Goal: Feedback & Contribution: Submit feedback/report problem

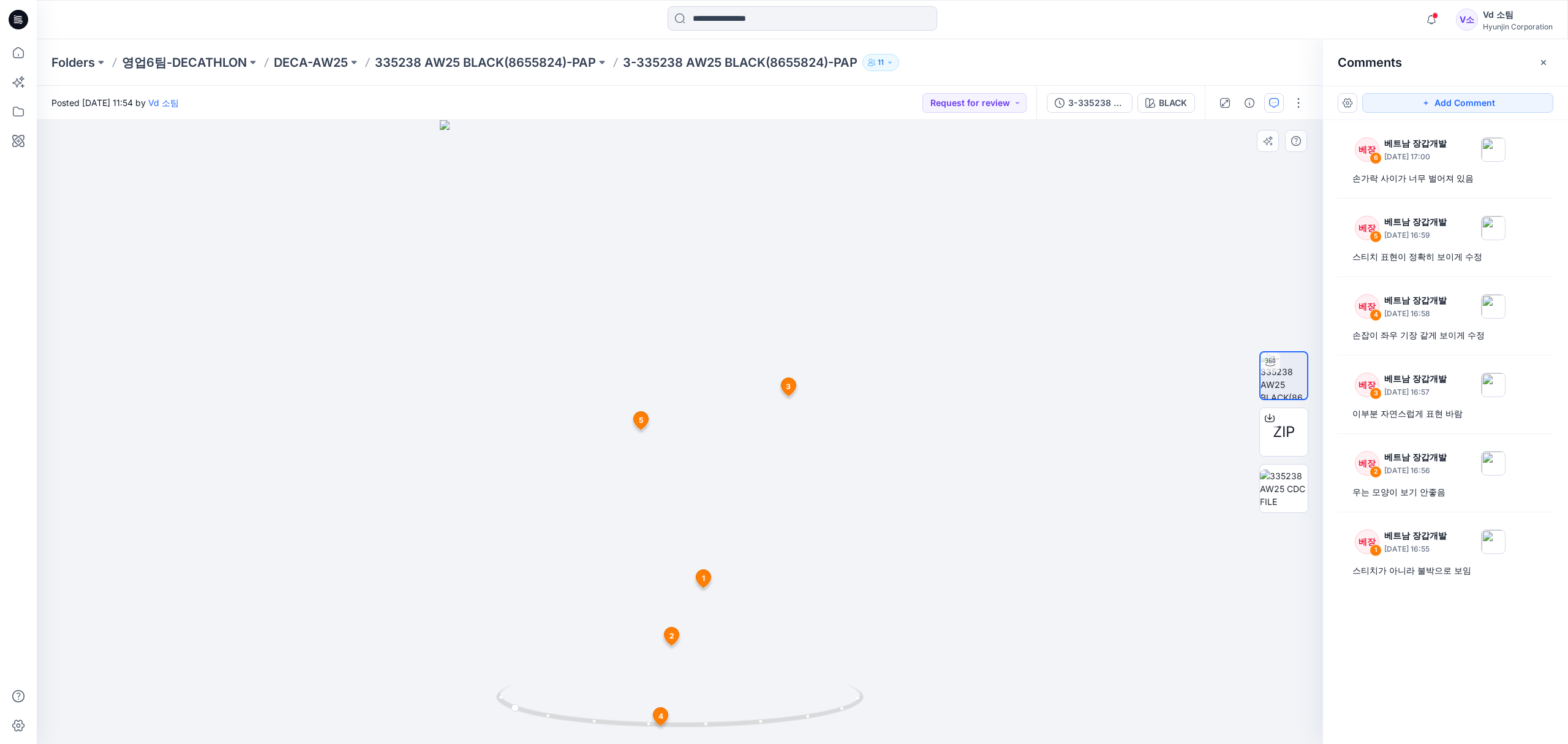
click at [639, 420] on span "5" at bounding box center [641, 420] width 5 height 11
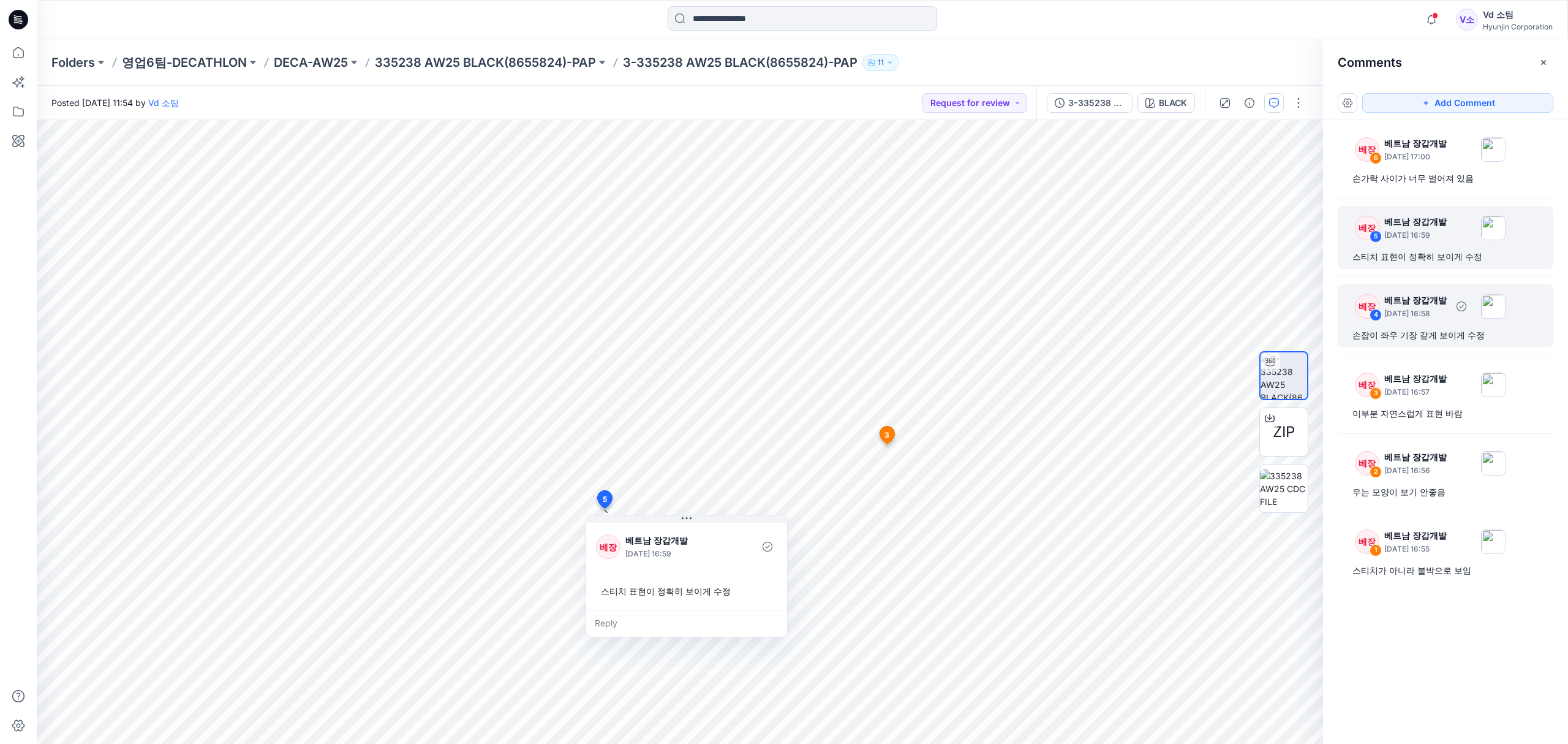
click at [1437, 332] on div "손잡이 좌우 기장 같게 보이게 수정" at bounding box center [1446, 335] width 186 height 15
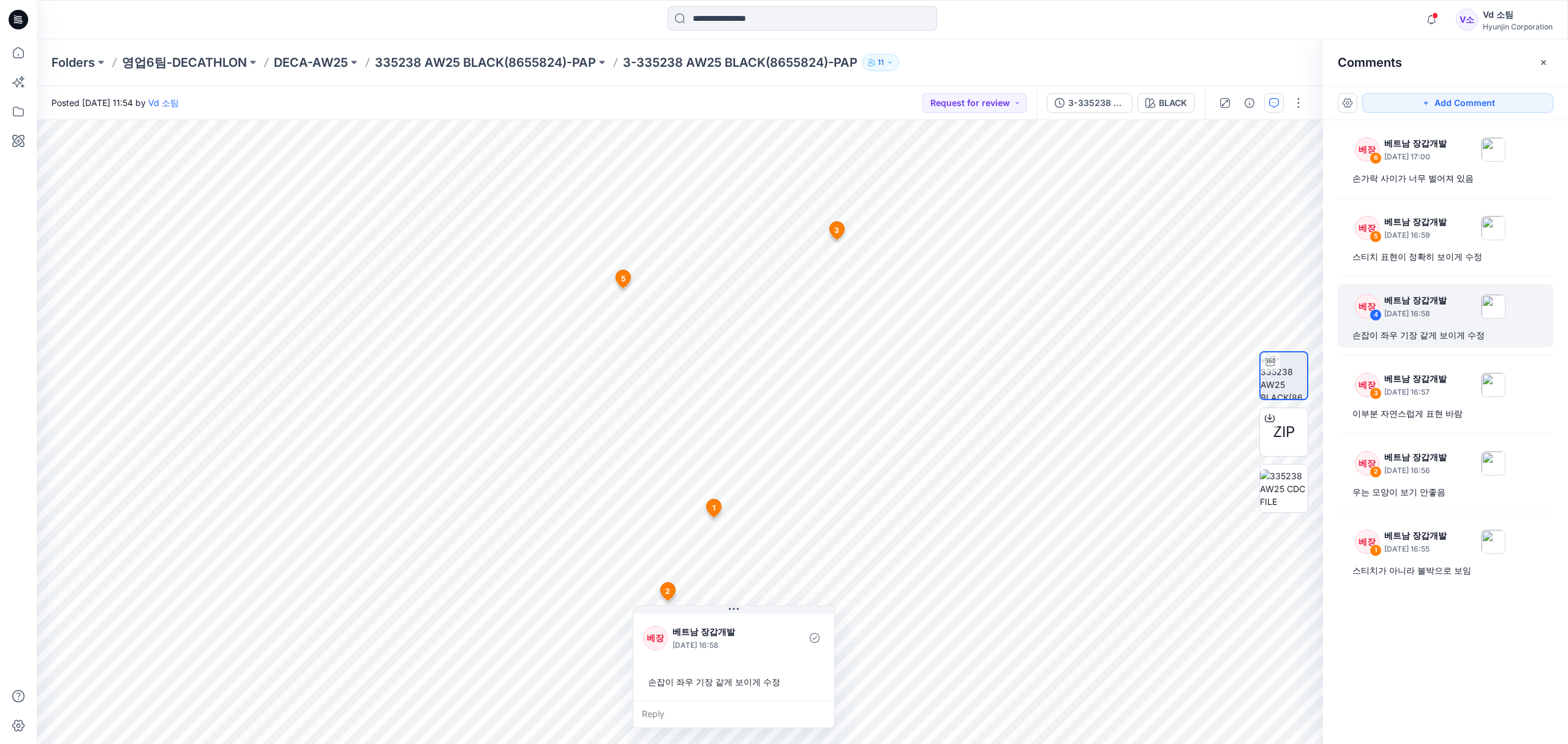
click at [1485, 645] on div "베장 6 베트남 장갑개발 [DATE] 17:00 손가락 사이가 너무 벌어져 있음 베장 5 베트남 장갑개발 [DATE] 16:59 스티치 표현이…" at bounding box center [1446, 409] width 245 height 578
click at [1446, 664] on div "베장 6 베트남 장갑개발 [DATE] 17:00 손가락 사이가 너무 벌어져 있음 베장 5 베트남 장갑개발 [DATE] 16:59 스티치 표현이…" at bounding box center [1446, 409] width 245 height 578
click at [1448, 498] on div "우는 모양이 보기 안좋음" at bounding box center [1446, 492] width 186 height 15
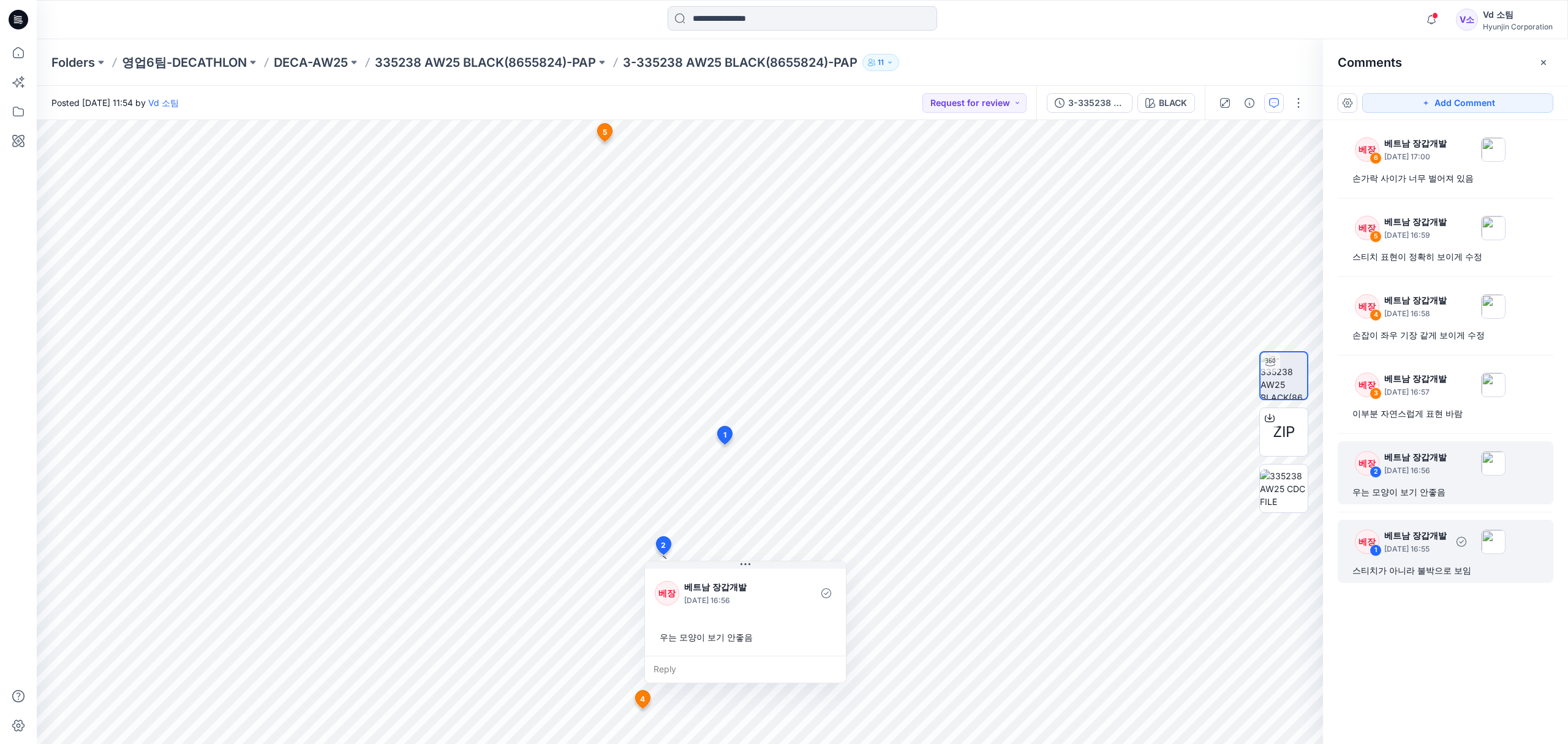
click at [1439, 579] on div "베장 1 베트남 장갑개발 [DATE] 16:55 스티치가 아니라 불박으로 보임" at bounding box center [1446, 551] width 215 height 64
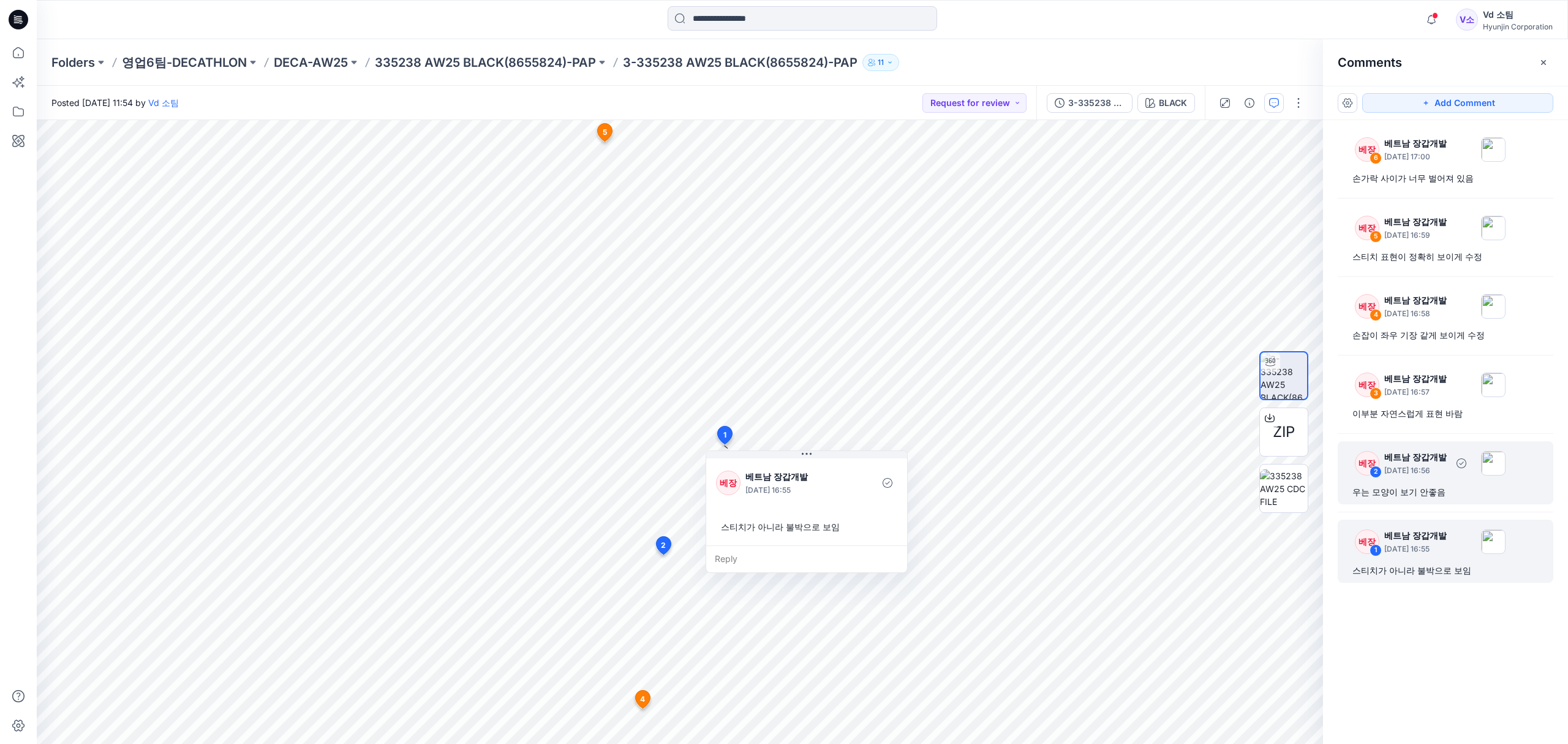
click at [1376, 498] on div "우는 모양이 보기 안좋음" at bounding box center [1446, 492] width 186 height 15
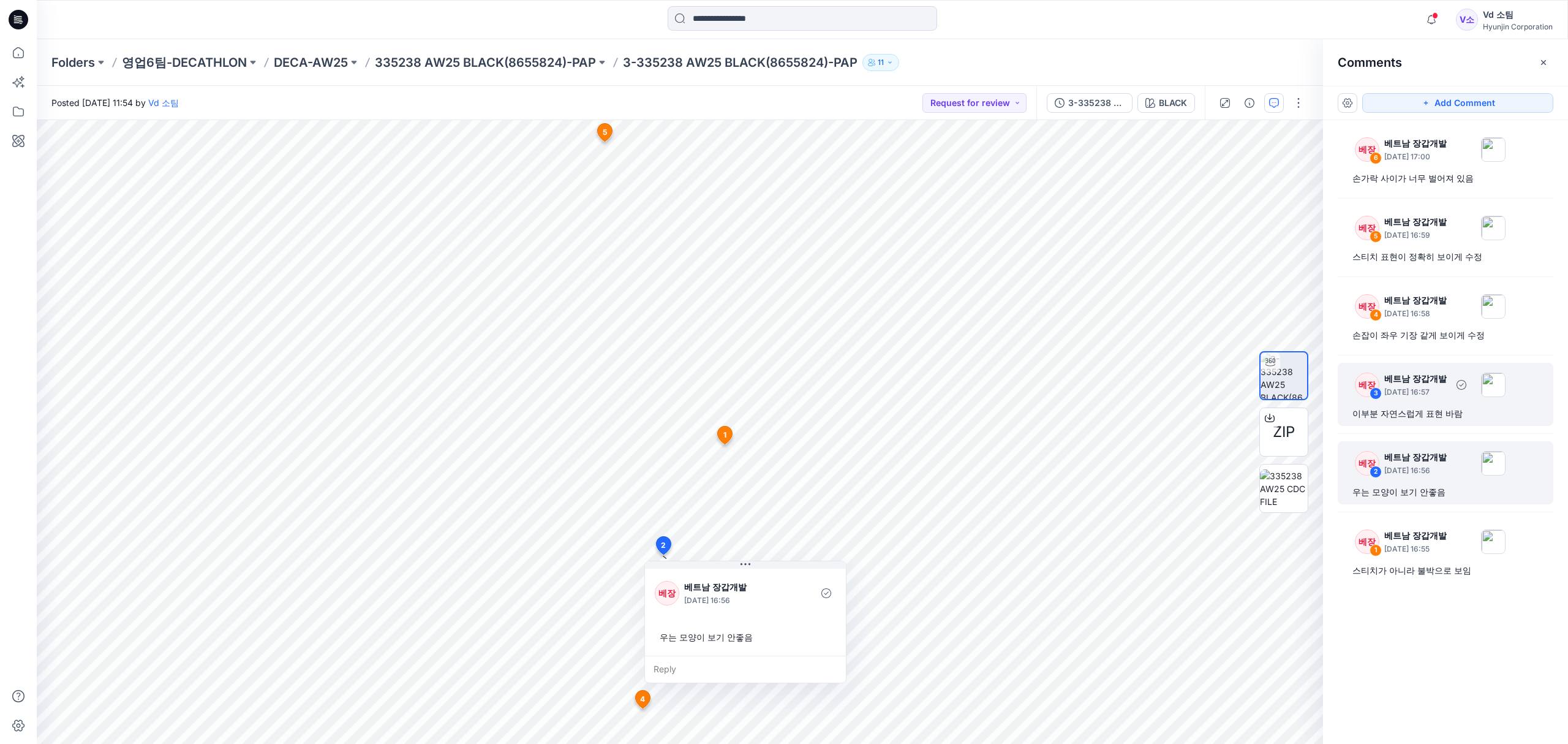
click at [1394, 414] on div "이부분 자연스럽게 표현 바람" at bounding box center [1446, 413] width 186 height 15
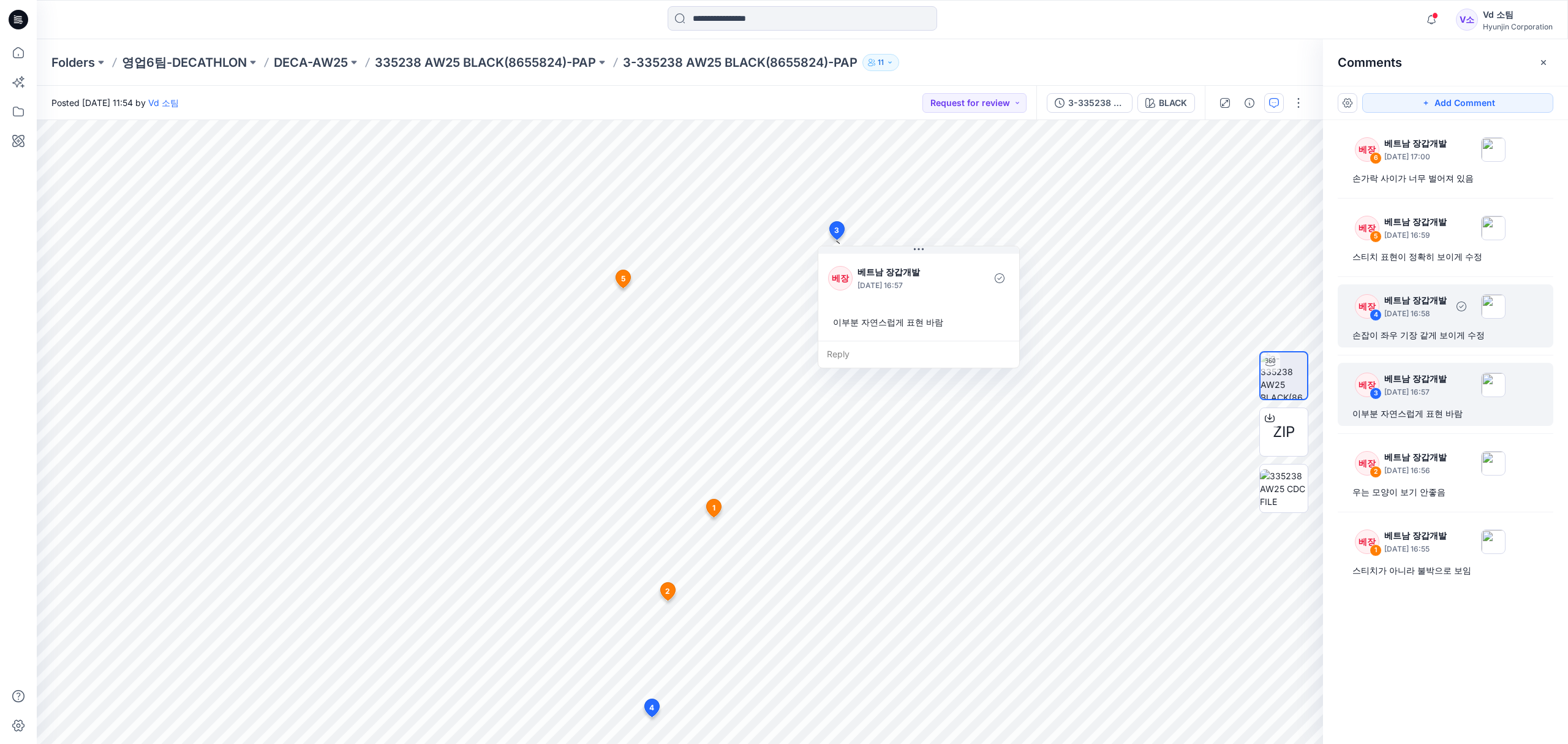
click at [1441, 338] on div "손잡이 좌우 기장 같게 보이게 수정" at bounding box center [1446, 335] width 186 height 15
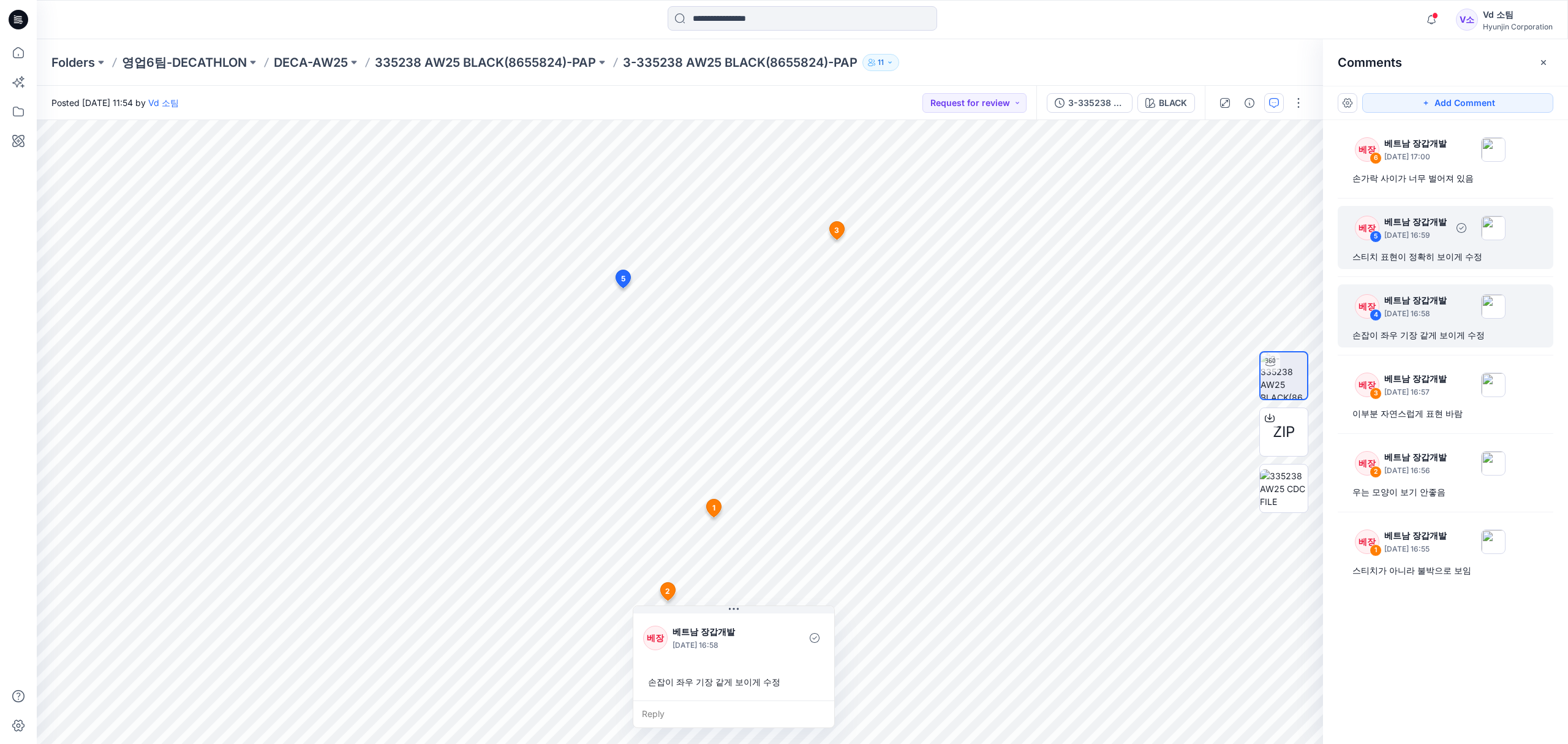
click at [1459, 260] on div "스티치 표현이 정확히 보이게 수정" at bounding box center [1446, 257] width 186 height 15
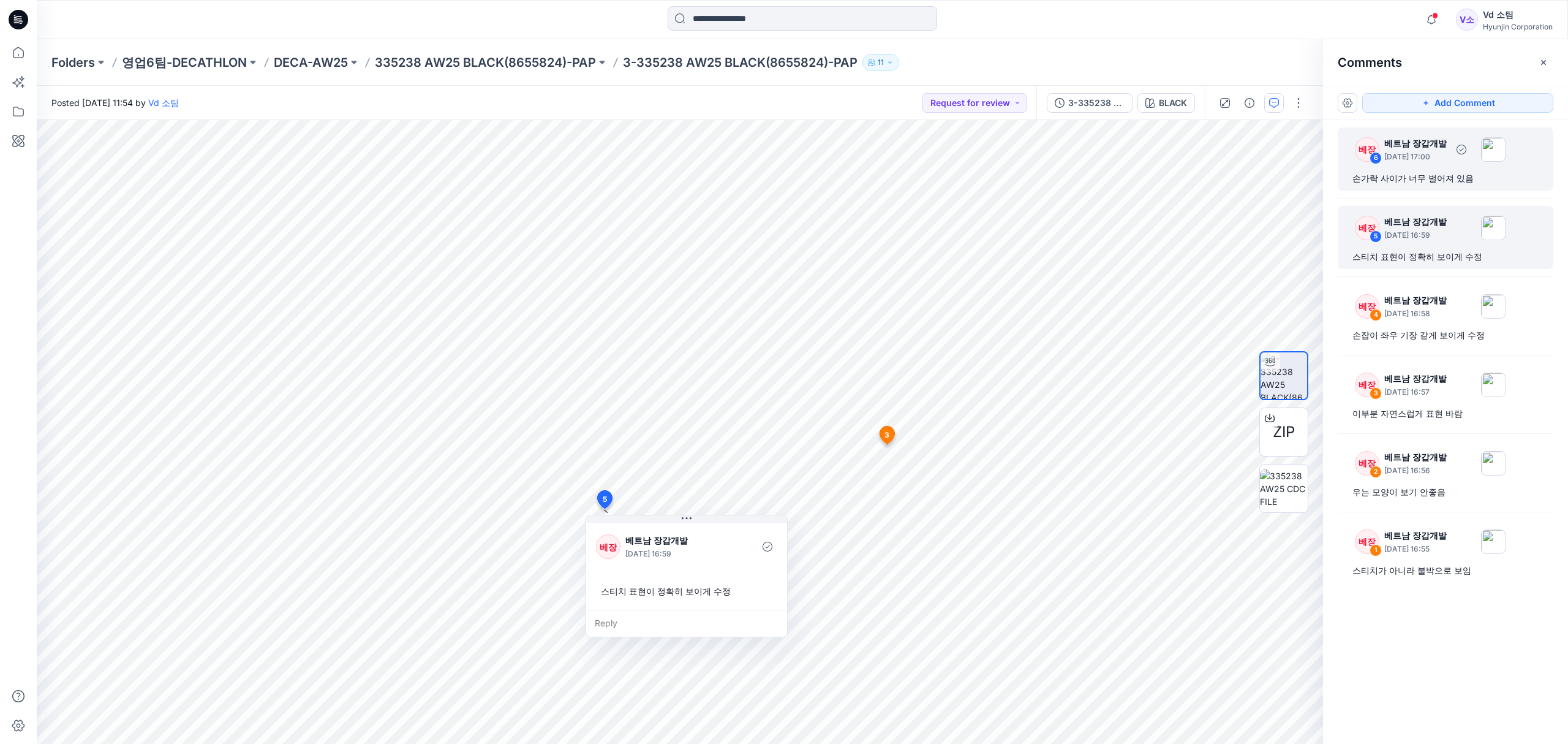
click at [1463, 179] on div "손가락 사이가 너무 벌어져 있음" at bounding box center [1446, 179] width 186 height 15
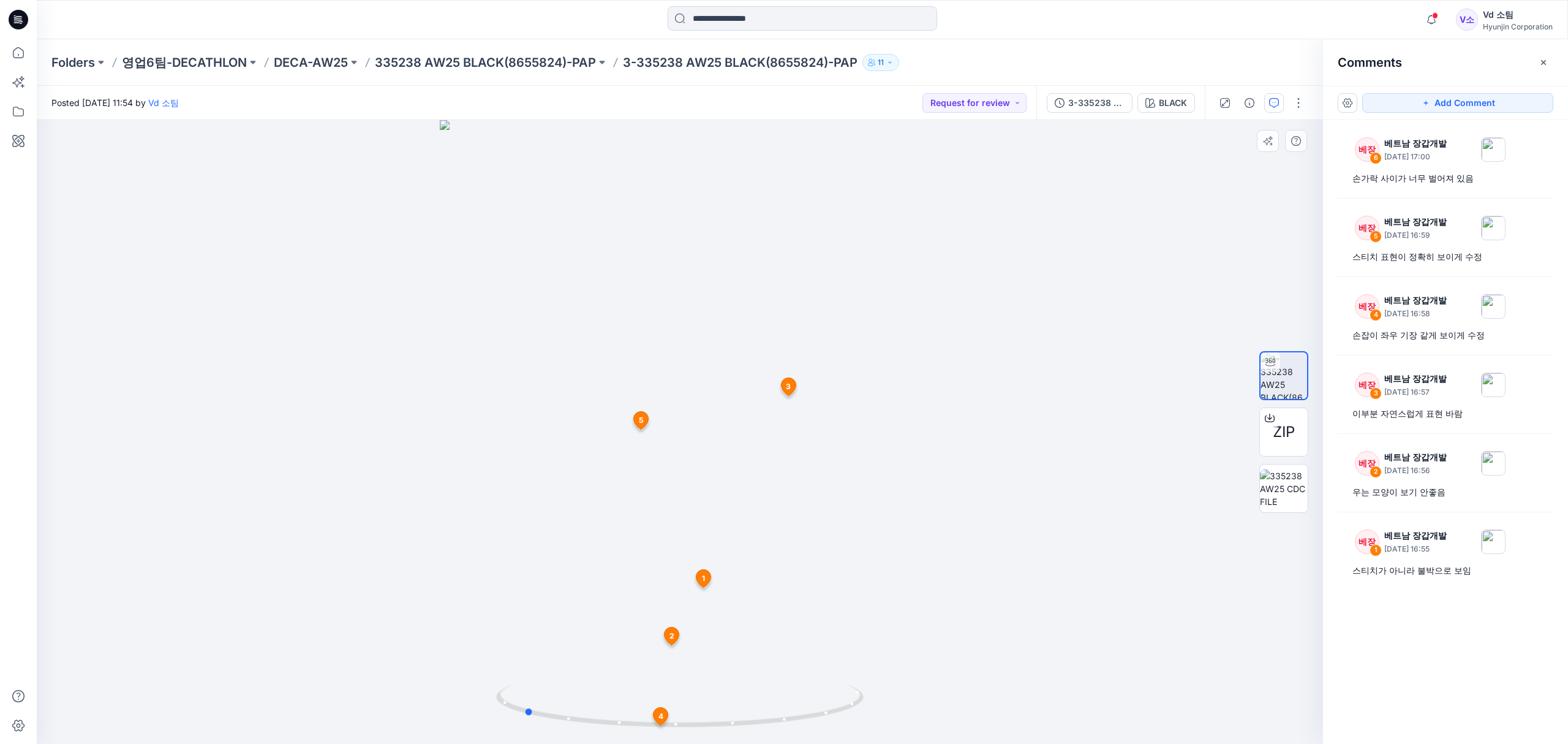
drag, startPoint x: 709, startPoint y: 723, endPoint x: 552, endPoint y: 683, distance: 162.0
click at [552, 683] on div at bounding box center [679, 431] width 1286 height 623
drag, startPoint x: 714, startPoint y: 363, endPoint x: 736, endPoint y: 510, distance: 148.6
click at [736, 510] on img at bounding box center [679, 372] width 874 height 744
drag, startPoint x: 704, startPoint y: 726, endPoint x: 890, endPoint y: 667, distance: 195.1
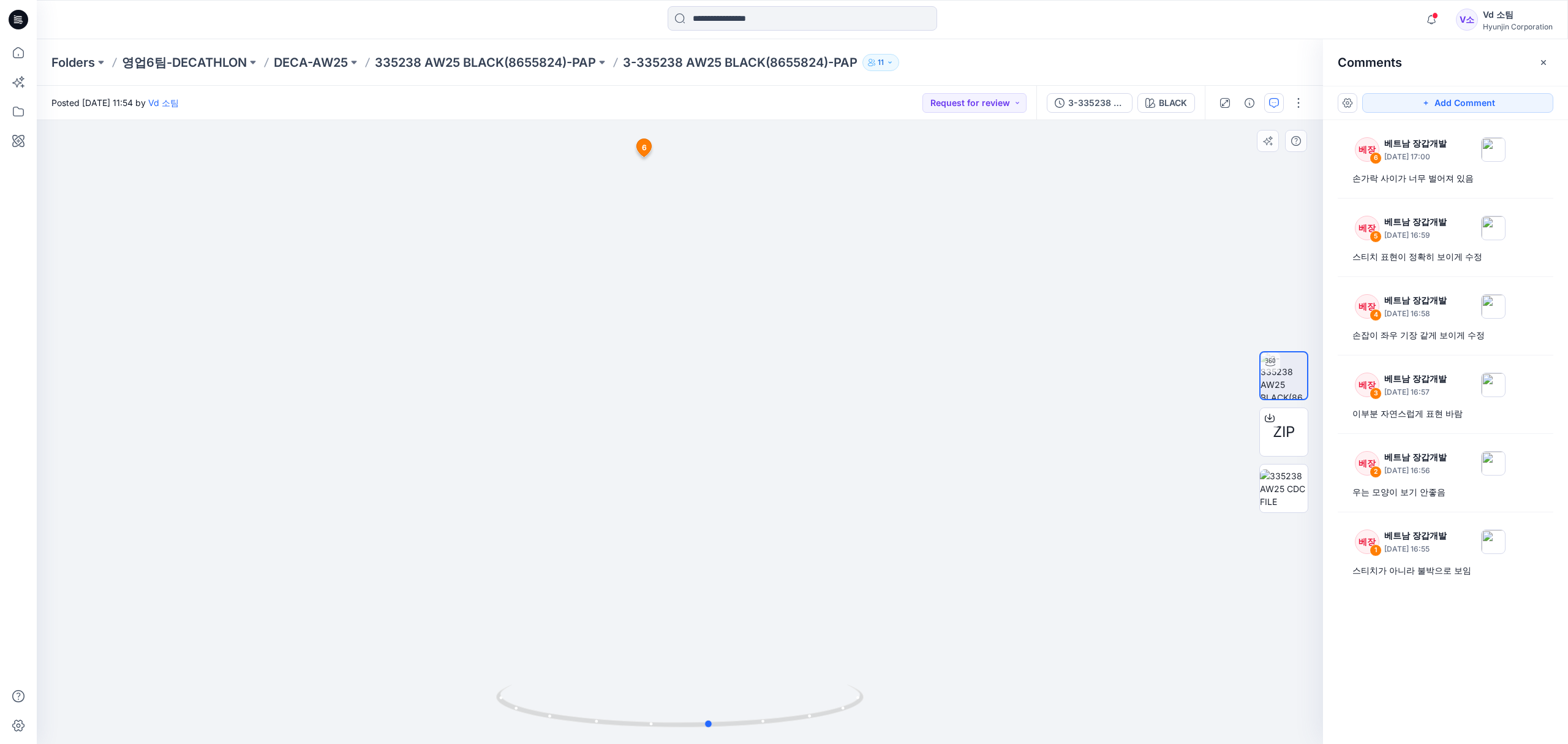
click at [890, 667] on div at bounding box center [679, 431] width 1286 height 623
click at [1503, 622] on div "베장 6 베트남 장갑개발 [DATE] 17:00 손가락 사이가 너무 벌어져 있음 베장 5 베트남 장갑개발 [DATE] 16:59 스티치 표현이…" at bounding box center [1446, 409] width 245 height 578
click at [1470, 647] on div "베장 6 베트남 장갑개발 [DATE] 17:00 손가락 사이가 너무 벌어져 있음 베장 5 베트남 장갑개발 [DATE] 16:59 스티치 표현이…" at bounding box center [1446, 409] width 245 height 578
